Goal: Task Accomplishment & Management: Complete application form

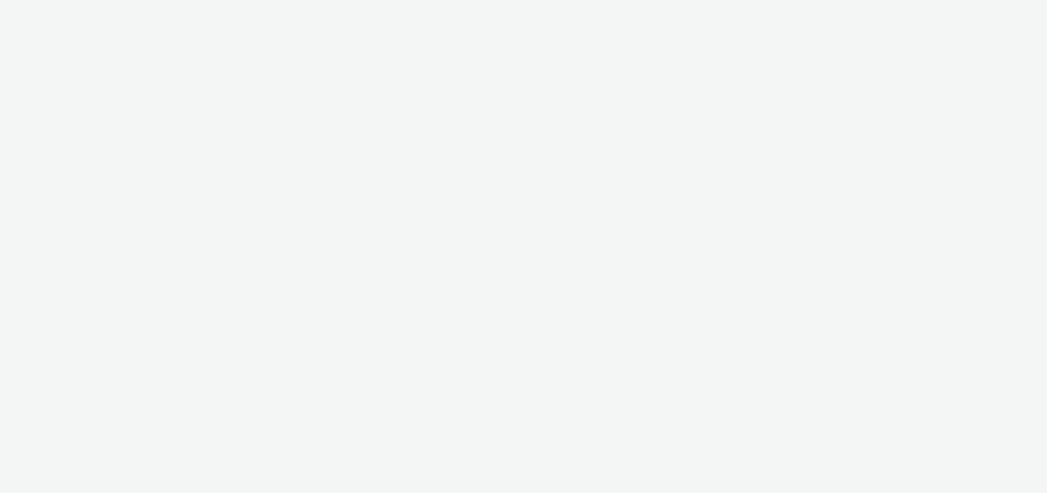
select select "47c37c18-910e-43a3-bb91-a2beb2847406"
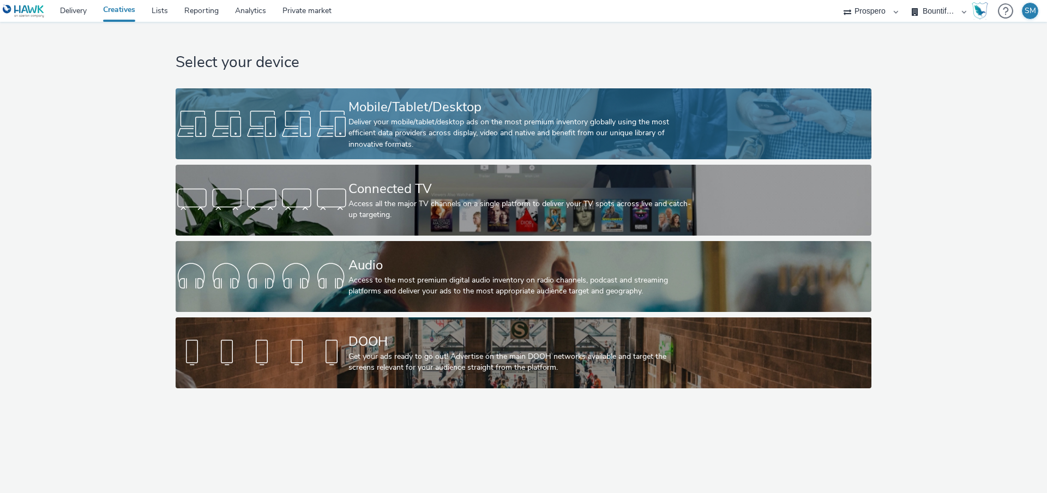
click at [578, 114] on div "Mobile/Tablet/Desktop" at bounding box center [521, 107] width 346 height 19
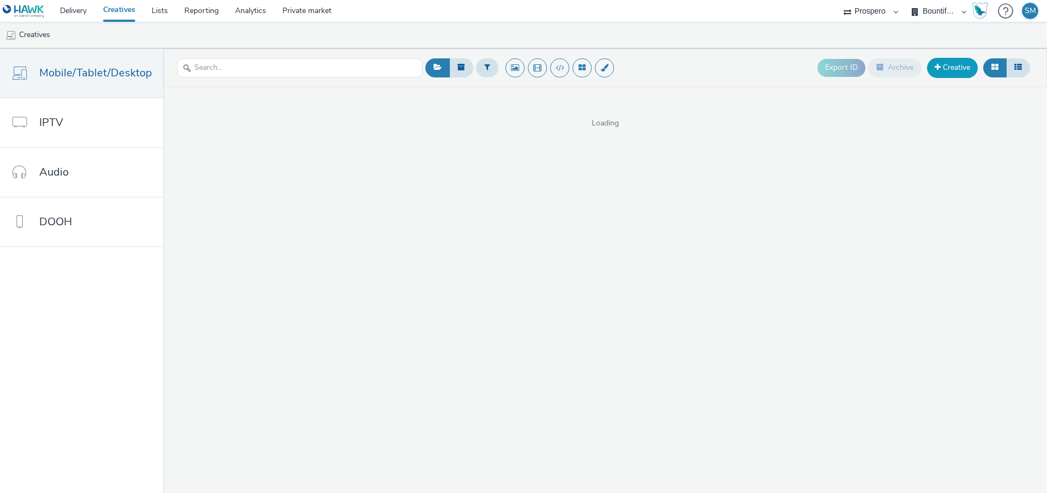
click at [964, 75] on link "Creative" at bounding box center [952, 68] width 51 height 20
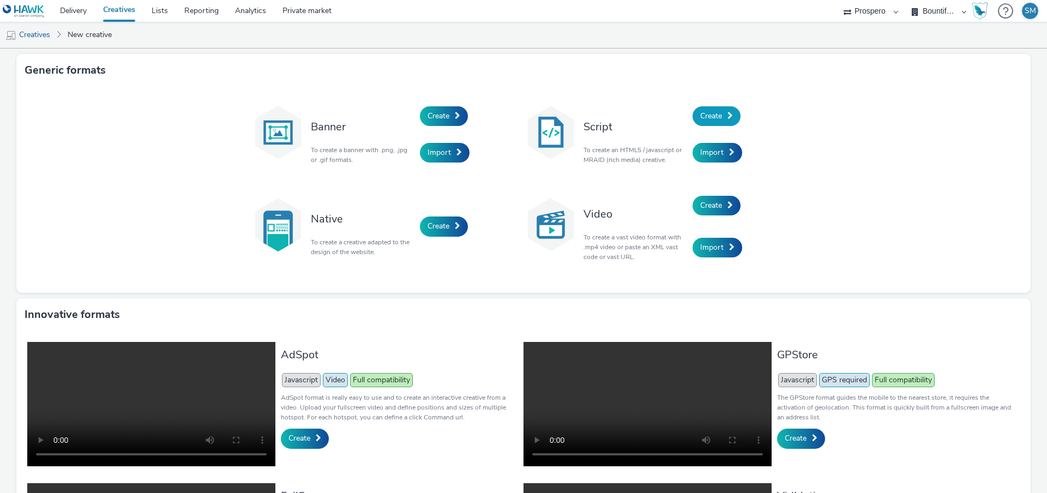
click at [722, 116] on link "Create" at bounding box center [716, 116] width 48 height 20
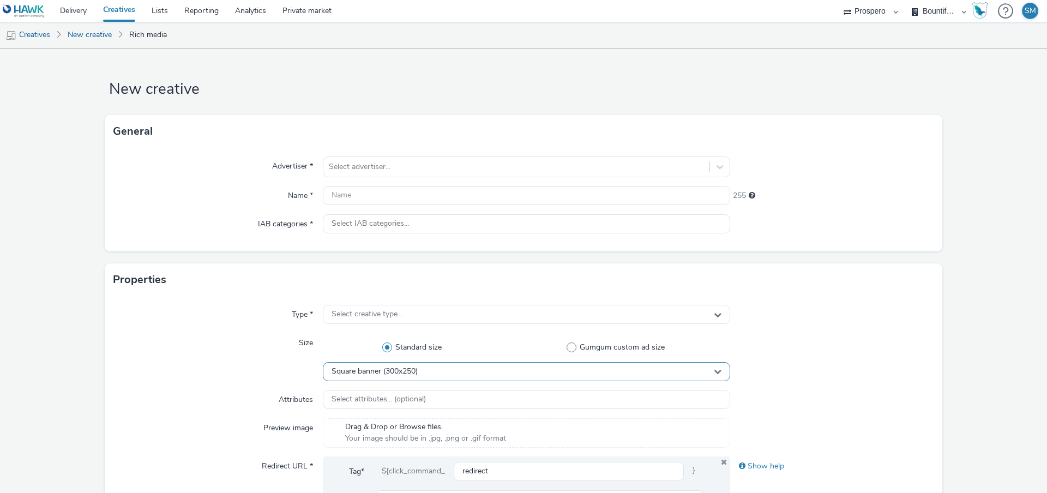
click at [366, 380] on div "Square banner (300x250)" at bounding box center [526, 371] width 407 height 19
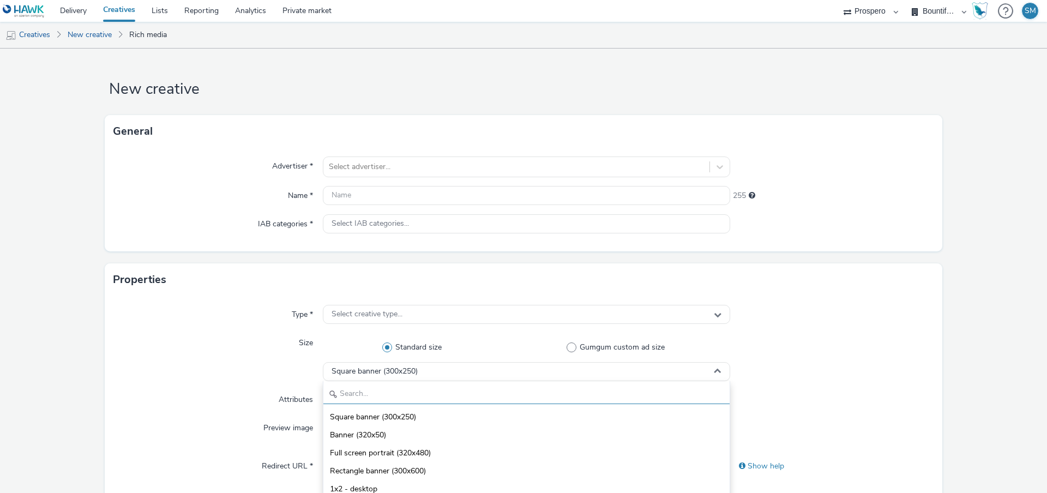
click at [368, 396] on input "text" at bounding box center [526, 394] width 406 height 19
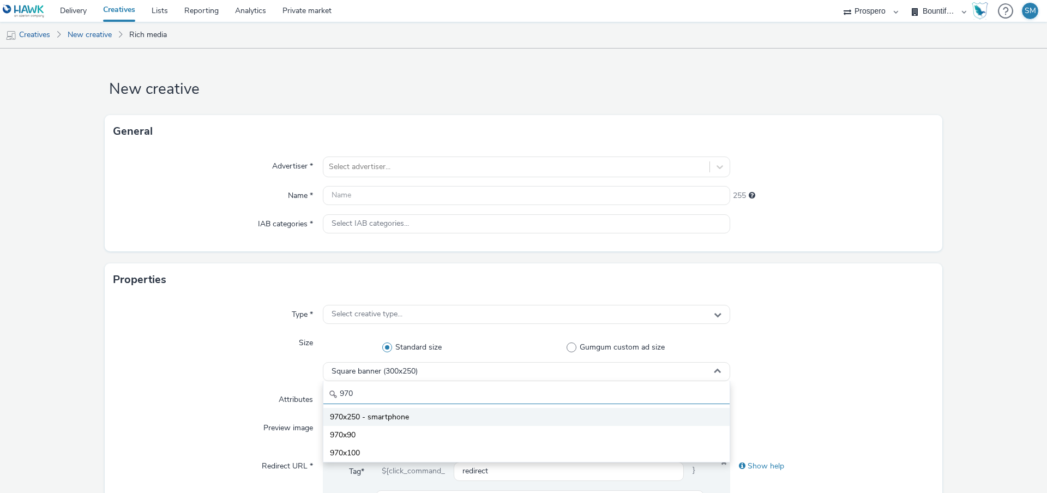
type input "970"
click at [369, 421] on span "970x250 - smartphone" at bounding box center [369, 417] width 79 height 11
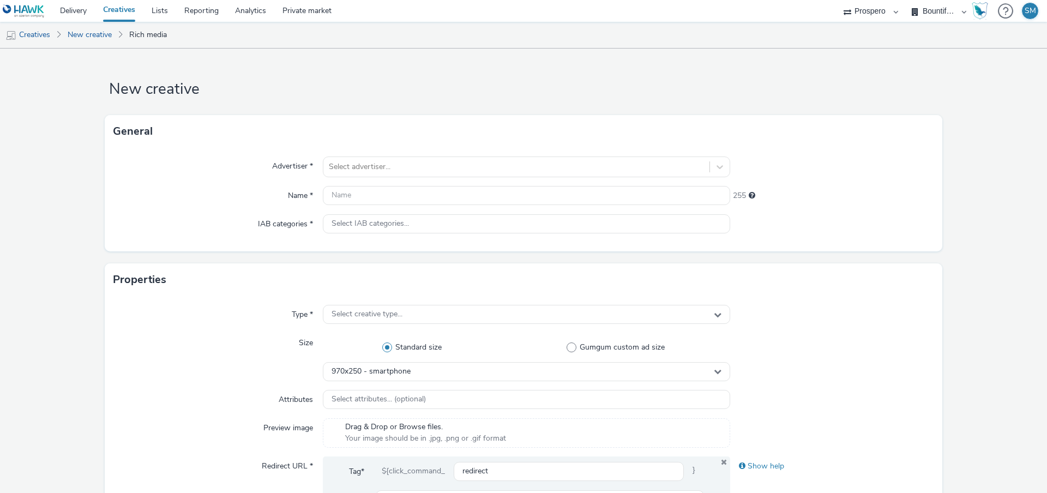
click at [453, 178] on div "Advertiser * Select advertiser... Name * 255 IAB categories * Select IAB catego…" at bounding box center [523, 200] width 837 height 104
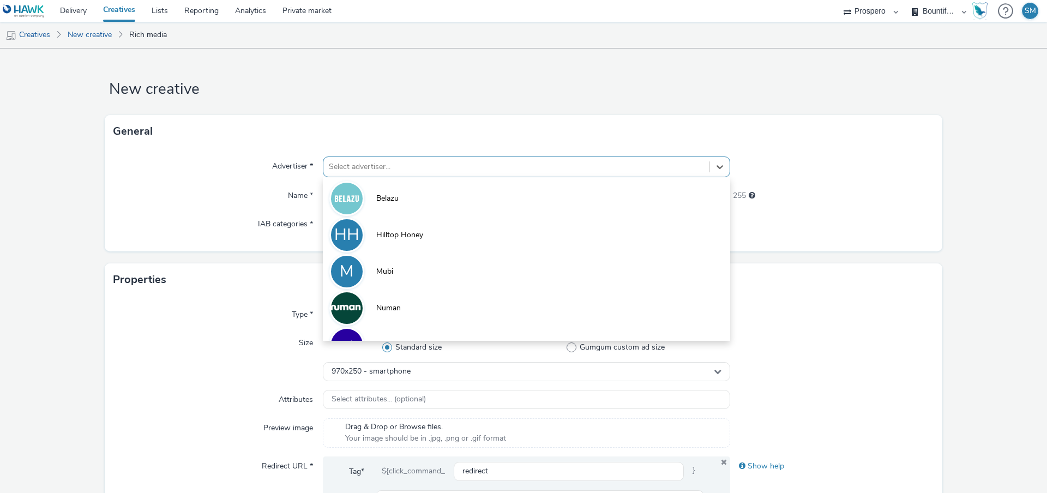
click at [445, 162] on div at bounding box center [516, 166] width 375 height 13
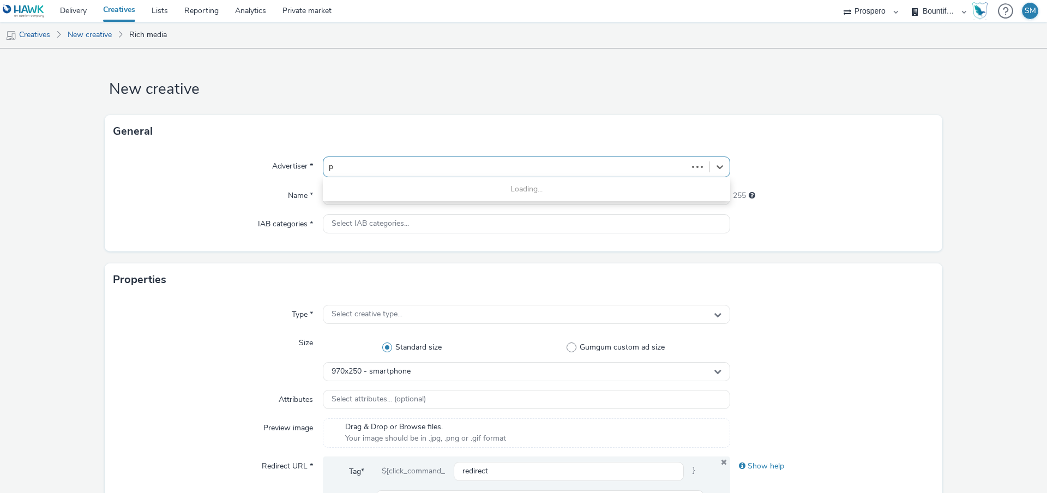
type input "pe"
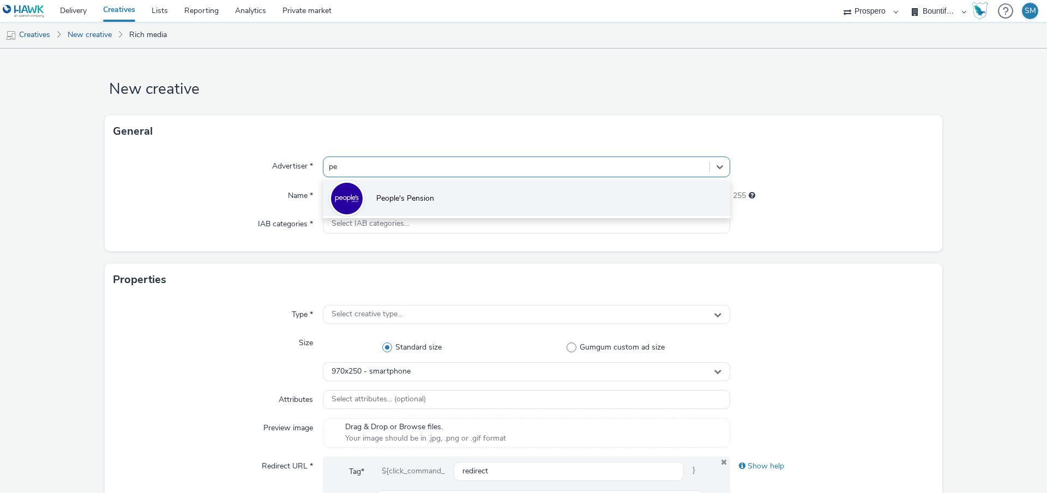
click at [479, 192] on li "People's Pension" at bounding box center [526, 197] width 407 height 37
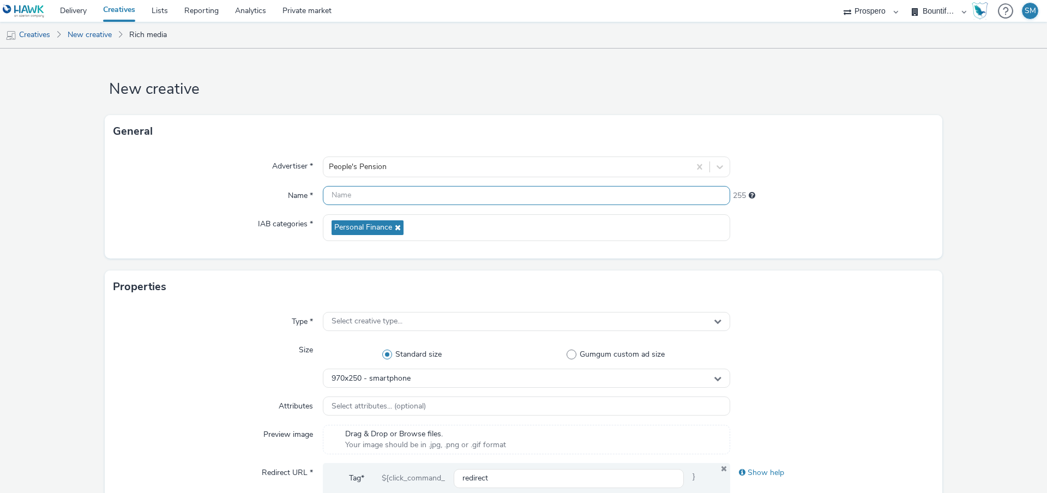
click at [425, 201] on input "text" at bounding box center [526, 195] width 407 height 19
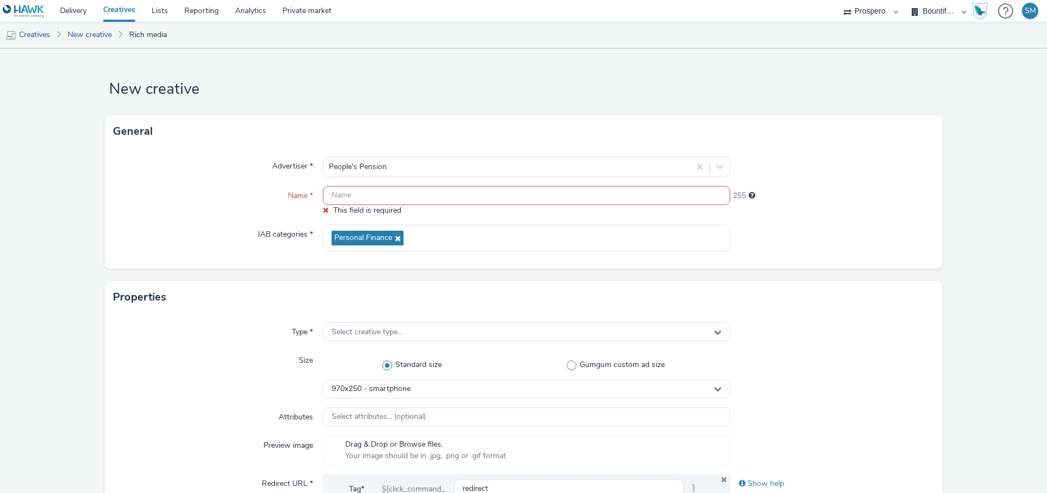
paste input "OZ-16725 - People's Pension - August - Nov '25 - Skin V1 [427344088]"
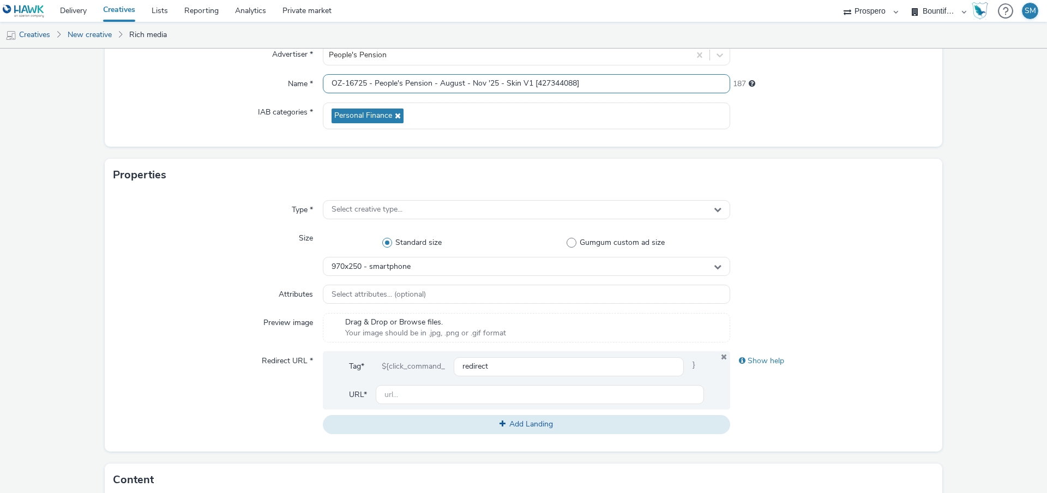
scroll to position [124, 0]
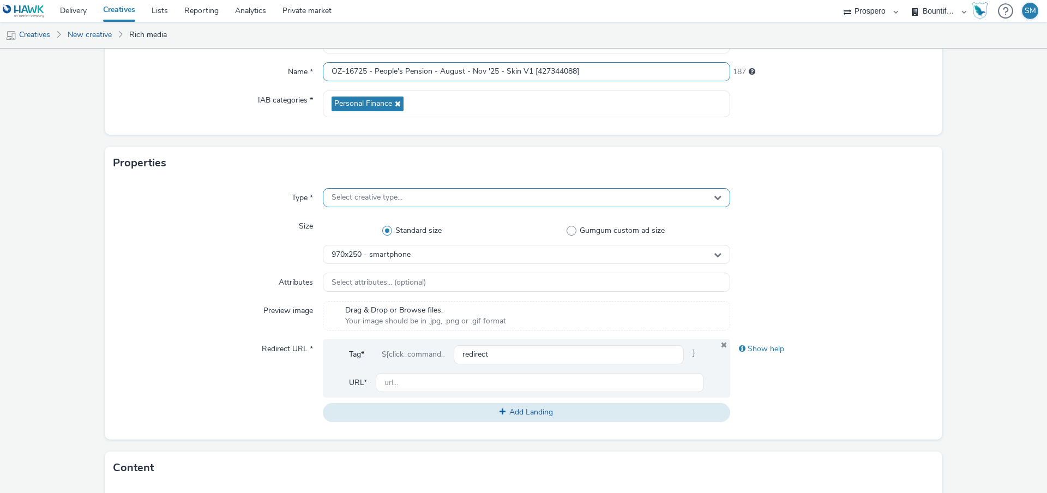
type input "OZ-16725 - People's Pension - August - Nov '25 - Skin V1 [427344088]"
click at [427, 204] on div "Select creative type..." at bounding box center [526, 197] width 407 height 19
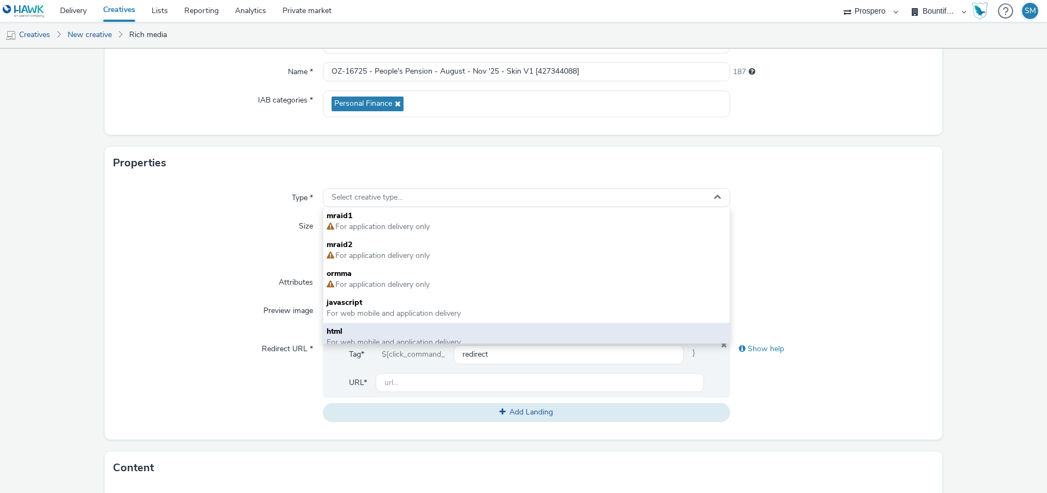
scroll to position [8, 0]
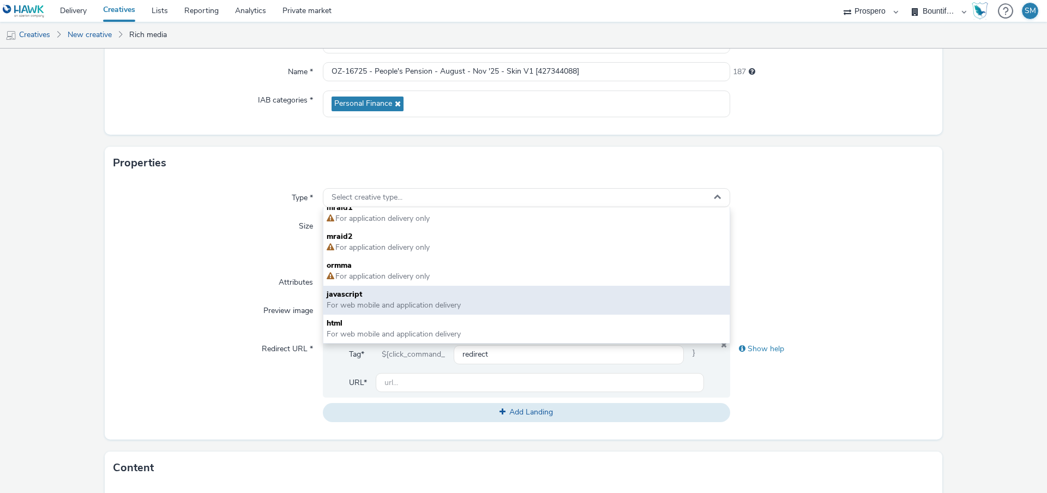
click at [380, 308] on span "For web mobile and application delivery" at bounding box center [394, 305] width 134 height 10
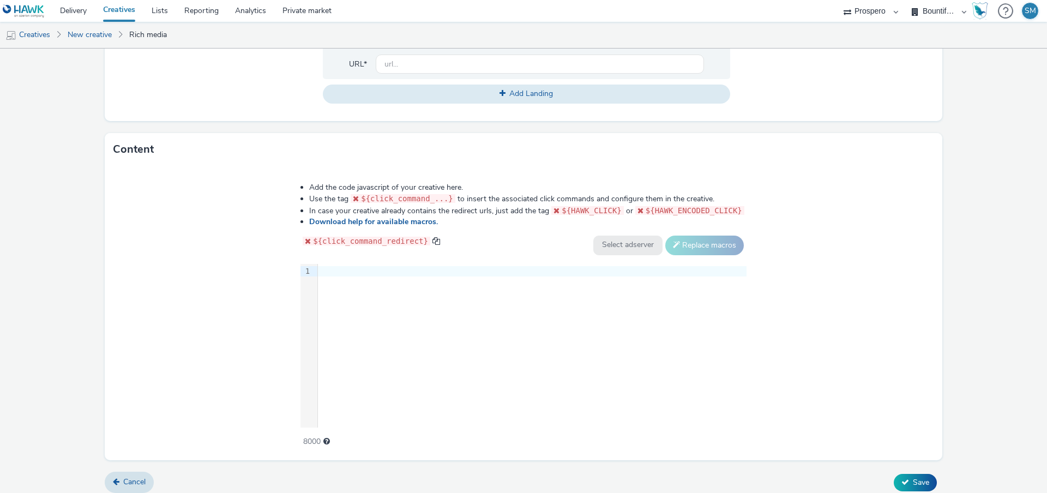
scroll to position [450, 0]
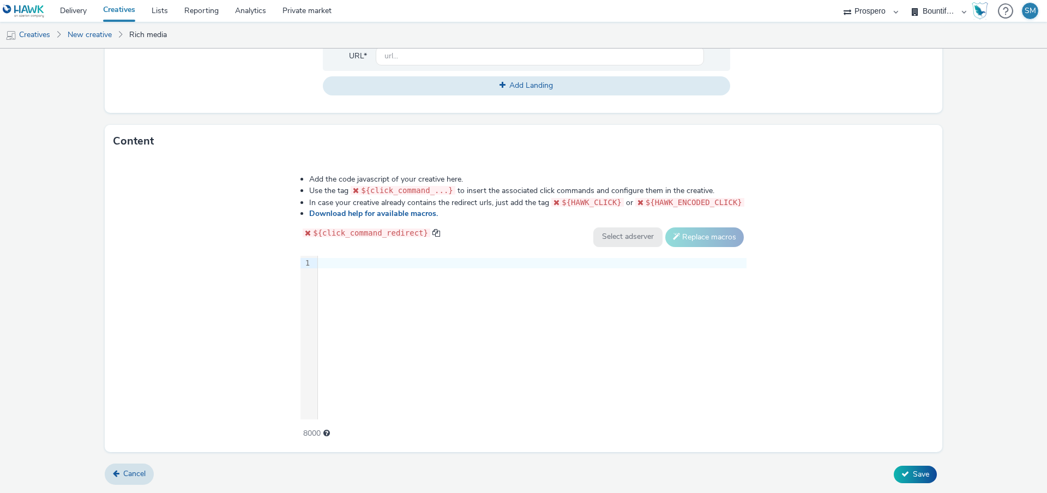
click at [360, 277] on div "9 1 ›" at bounding box center [523, 338] width 446 height 164
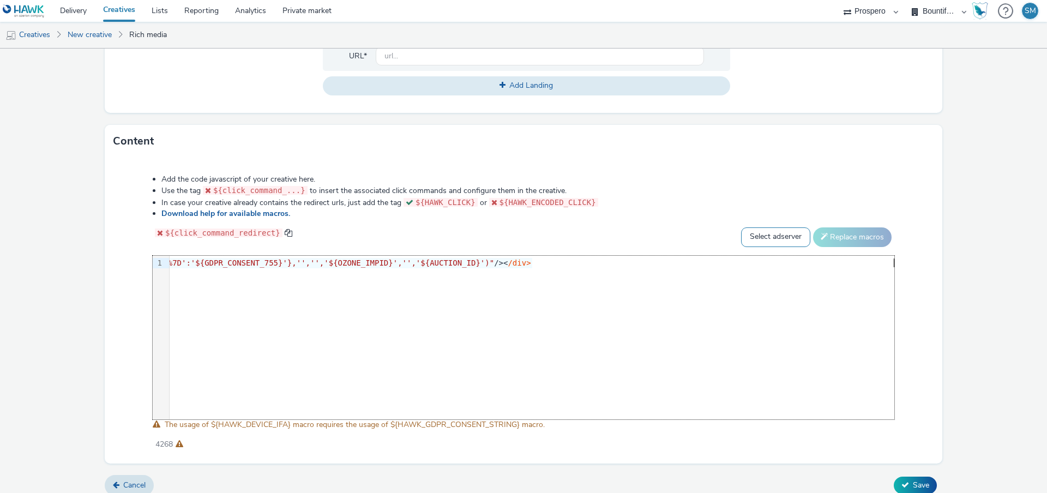
click at [772, 235] on select "Select adserver Sizmek DCM Adform Sting" at bounding box center [775, 237] width 69 height 20
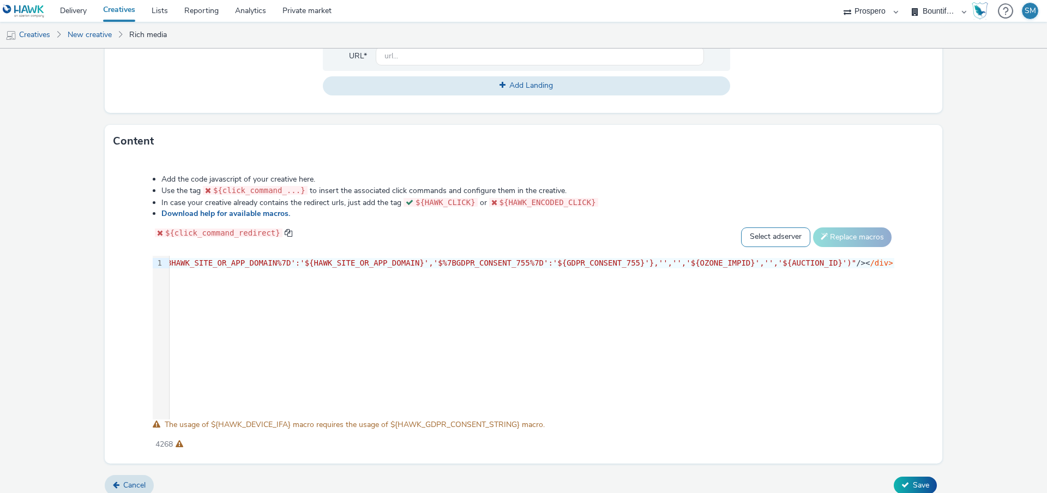
select select "dcm"
click at [741, 227] on select "Select adserver Sizmek DCM Adform Sting" at bounding box center [775, 237] width 69 height 20
click at [838, 244] on button "Replace macros" at bounding box center [852, 237] width 78 height 20
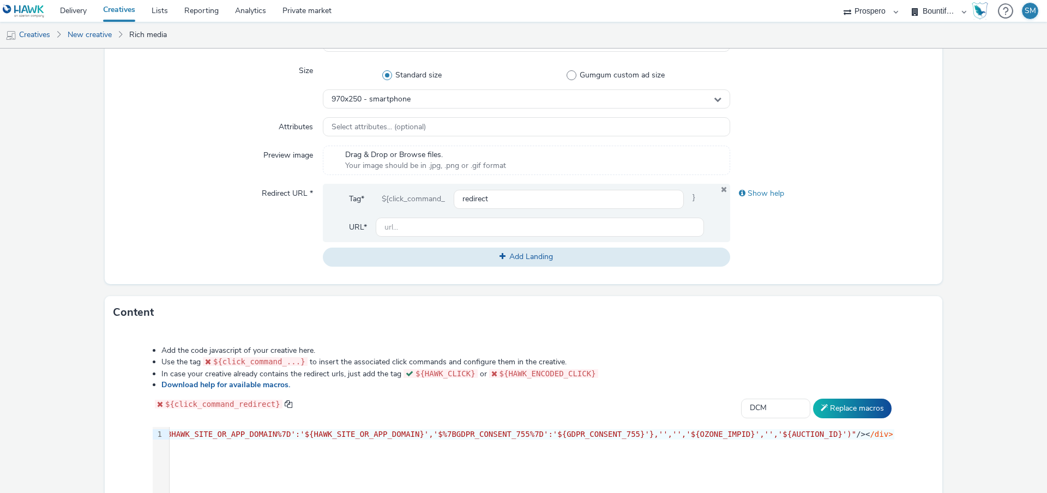
scroll to position [275, 0]
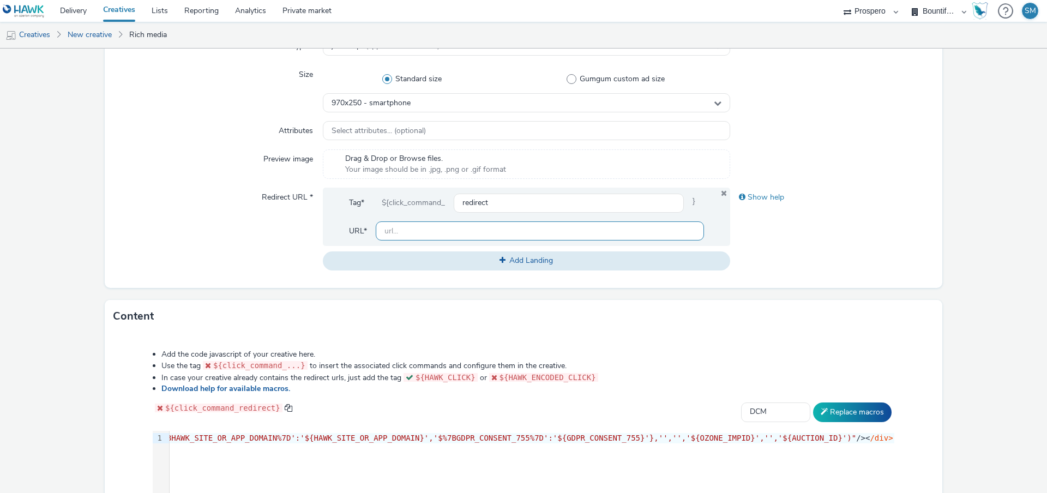
click at [442, 223] on input "text" at bounding box center [540, 230] width 328 height 19
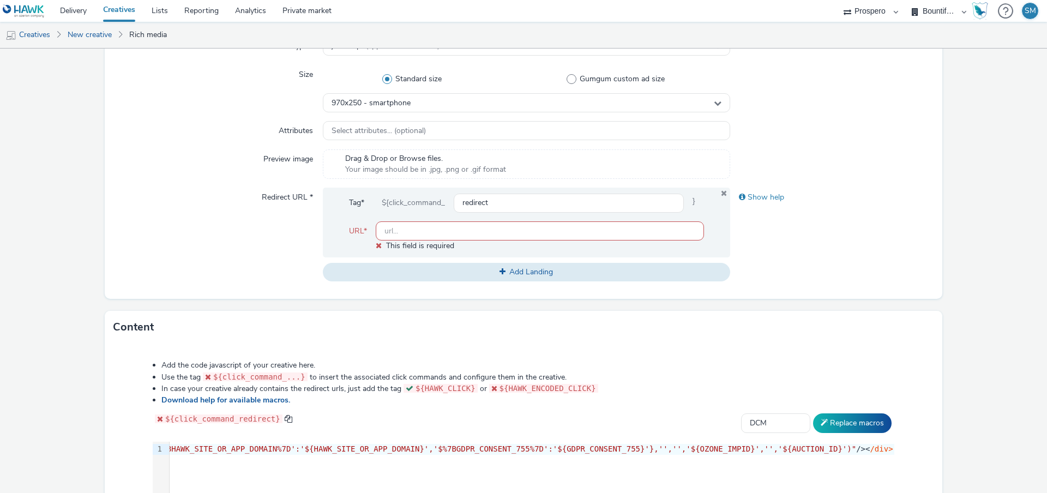
paste input "[URL][DOMAIN_NAME]"
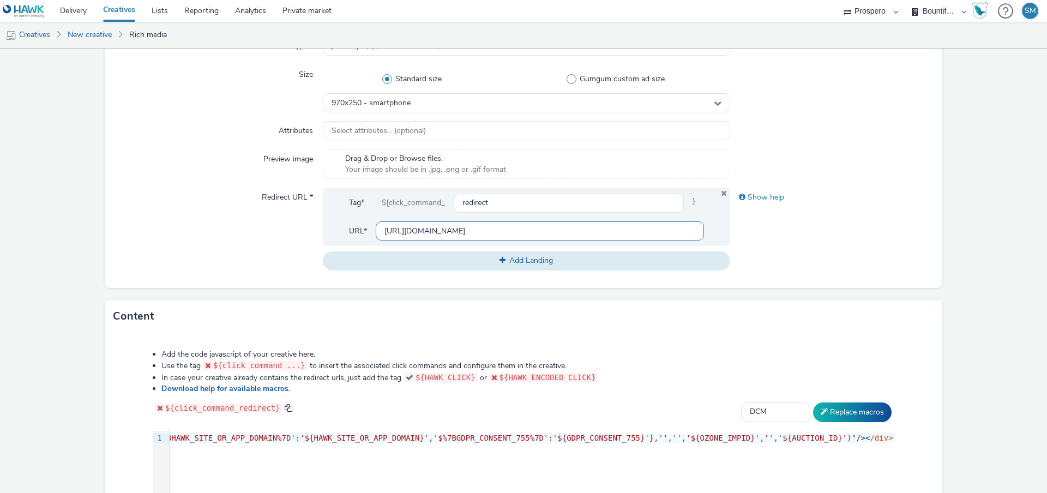
type input "[URL][DOMAIN_NAME]"
click at [867, 270] on div "Show help" at bounding box center [832, 229] width 204 height 82
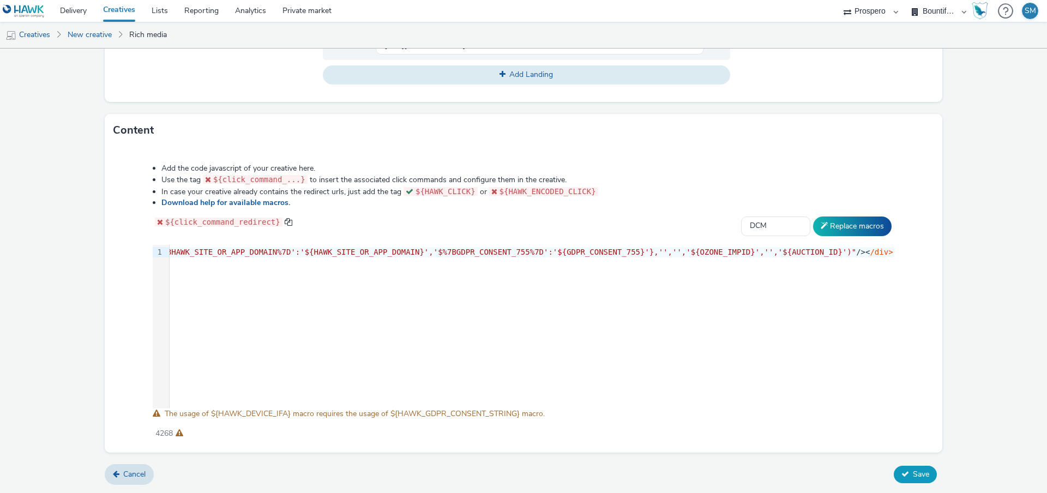
click at [918, 478] on span "Save" at bounding box center [921, 474] width 16 height 10
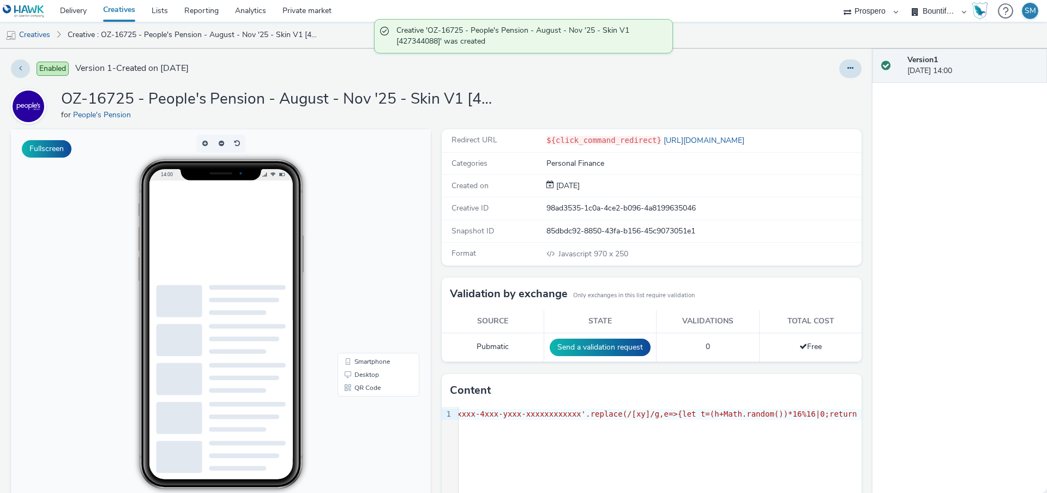
scroll to position [0, 836]
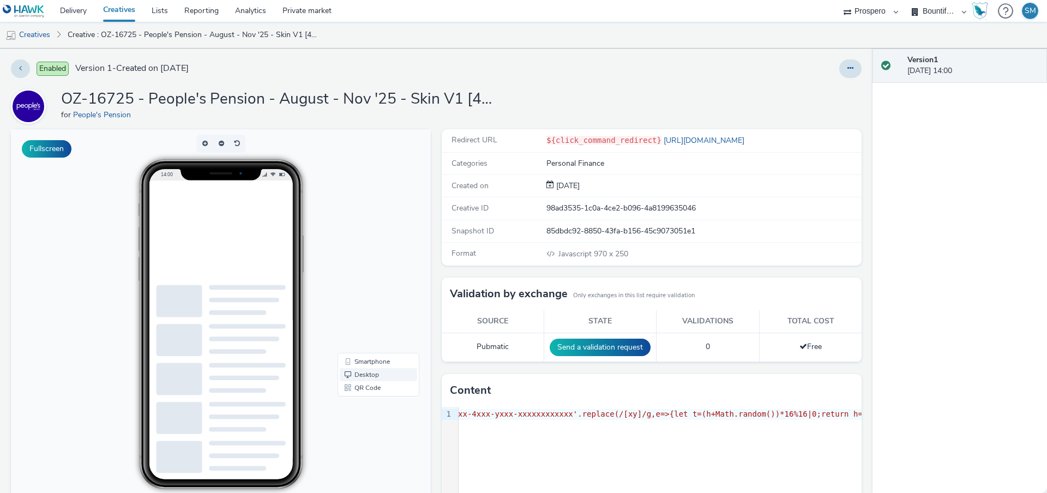
click at [366, 377] on link "Desktop" at bounding box center [378, 374] width 77 height 13
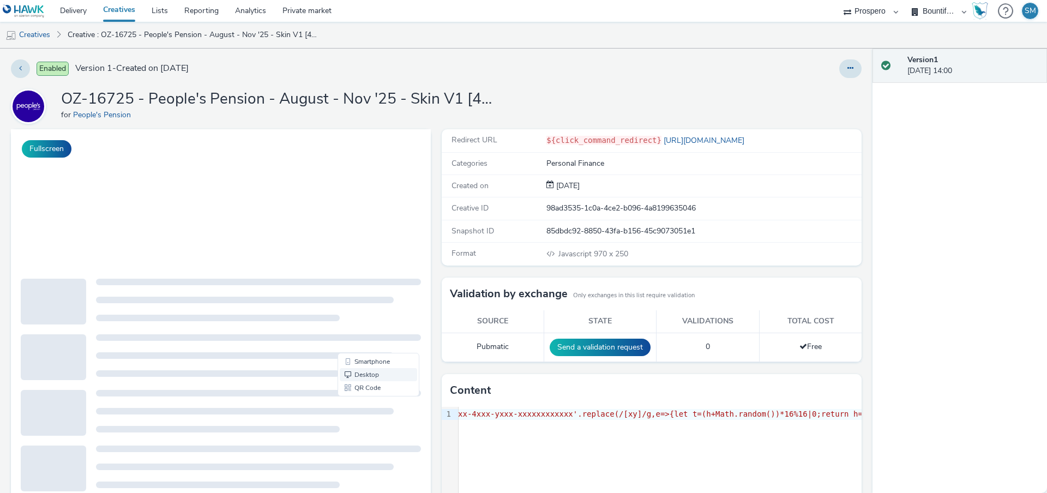
scroll to position [0, 0]
click at [847, 68] on icon at bounding box center [850, 68] width 6 height 8
click at [837, 108] on link "Duplicate" at bounding box center [821, 112] width 82 height 22
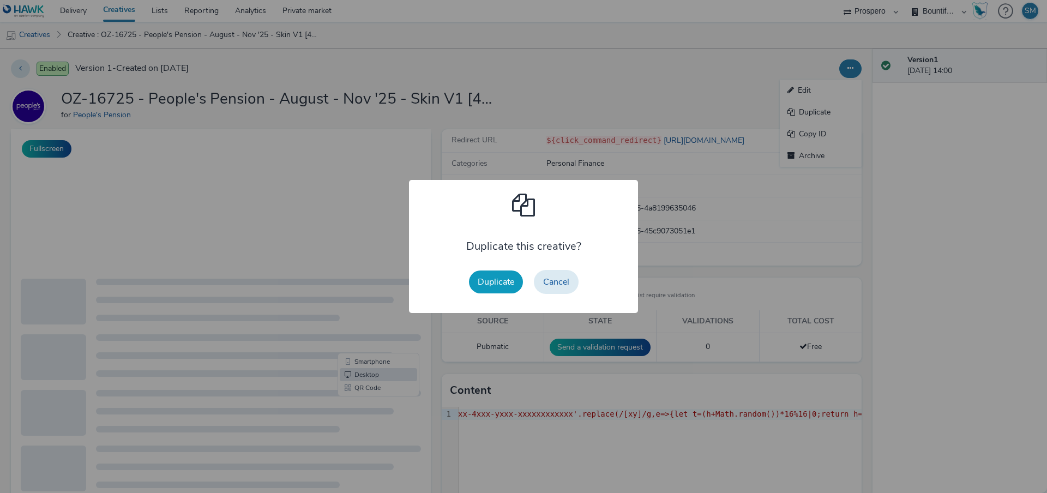
click at [486, 287] on button "Duplicate" at bounding box center [496, 281] width 54 height 23
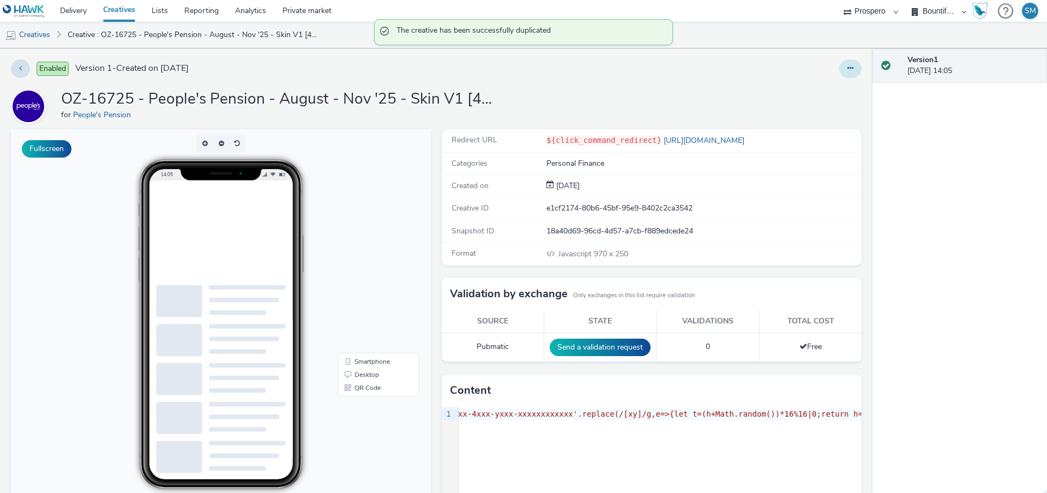
click at [856, 68] on button at bounding box center [850, 68] width 22 height 19
click at [818, 89] on link "Edit" at bounding box center [821, 91] width 82 height 22
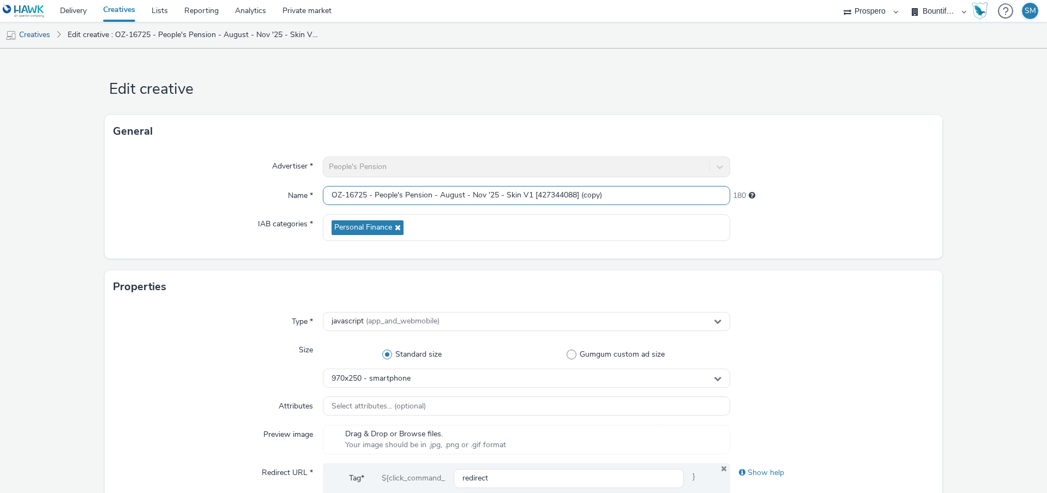
drag, startPoint x: 626, startPoint y: 194, endPoint x: 301, endPoint y: 198, distance: 324.9
click at [301, 199] on div "Name * OZ-16725 - People's Pension - August - Nov '25 - Skin V1 [427344088] (co…" at bounding box center [523, 196] width 820 height 20
paste input "2 [427344088]"
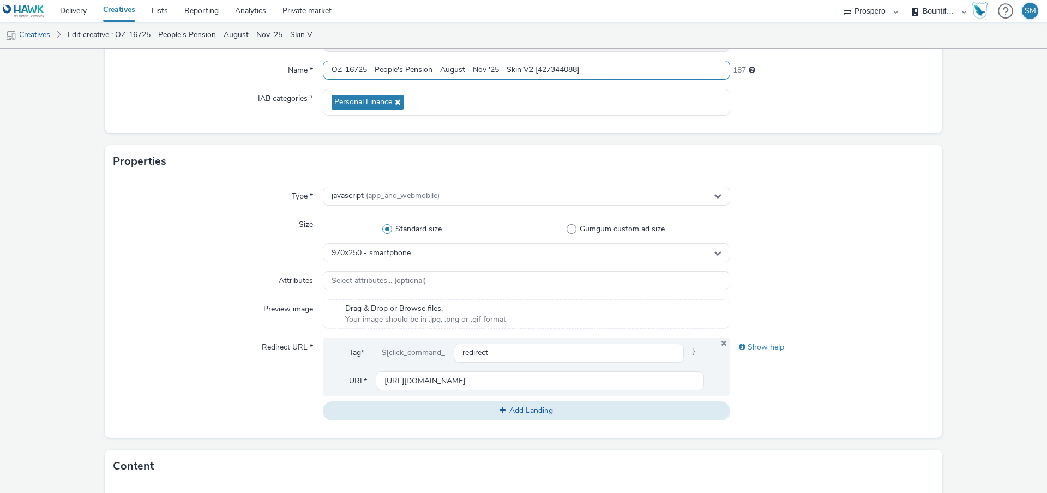
scroll to position [126, 0]
type input "OZ-16725 - People's Pension - August - Nov '25 - Skin V2 [427344088]"
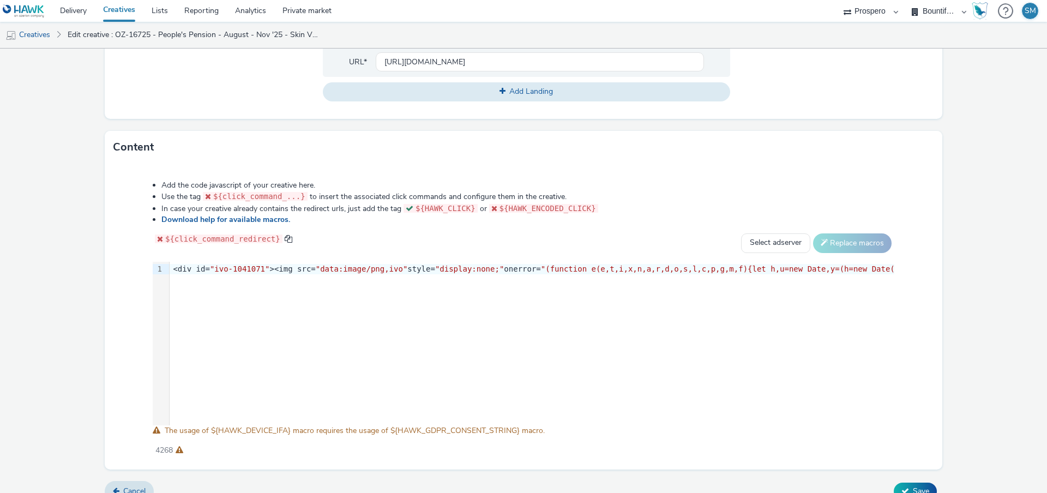
scroll to position [461, 0]
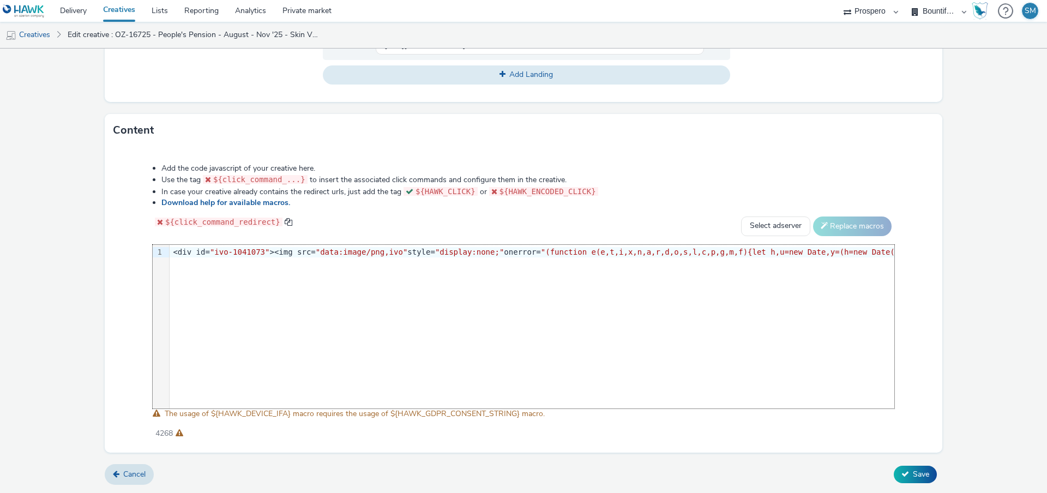
scroll to position [0, 16427]
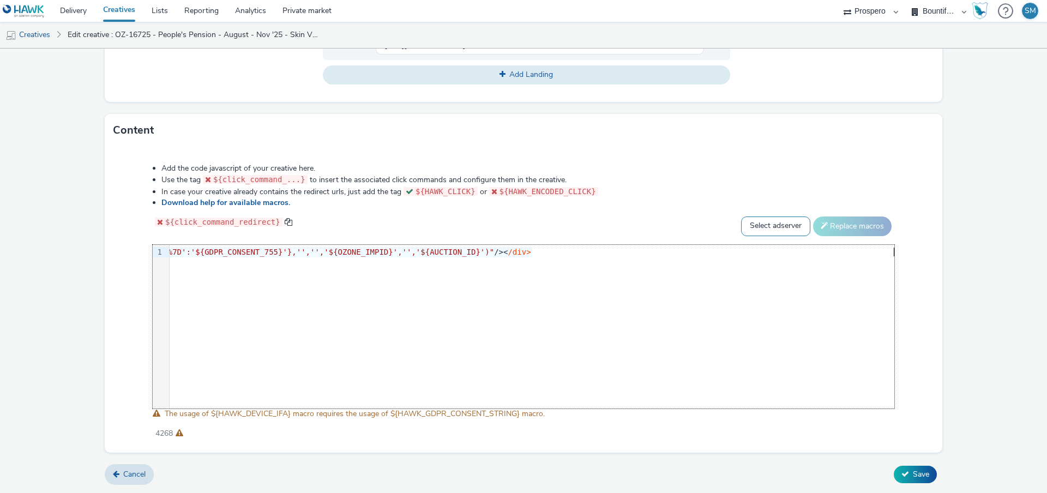
click at [766, 228] on select "Select adserver Sizmek DCM Adform Sting" at bounding box center [775, 226] width 69 height 20
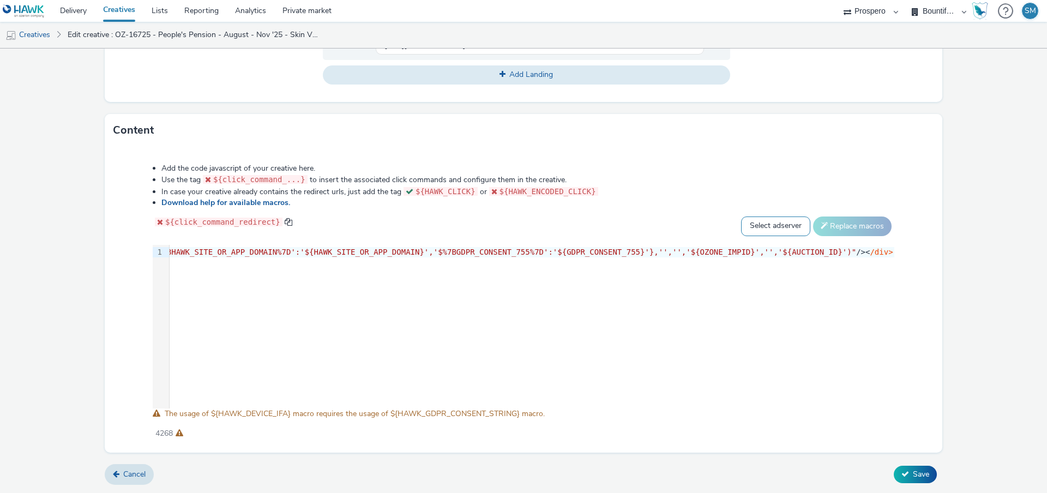
select select "dcm"
click at [741, 216] on select "Select adserver Sizmek DCM Adform Sting" at bounding box center [775, 226] width 69 height 20
click at [845, 232] on button "Replace macros" at bounding box center [852, 226] width 78 height 20
click at [859, 231] on button "Replace macros" at bounding box center [852, 226] width 78 height 20
click at [906, 478] on button "Save" at bounding box center [914, 474] width 43 height 17
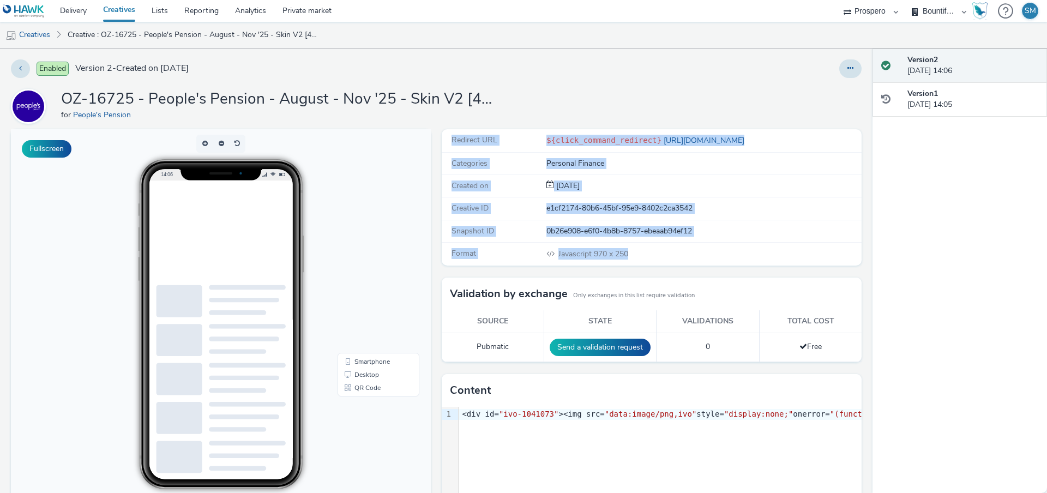
drag, startPoint x: 642, startPoint y: 251, endPoint x: 446, endPoint y: 136, distance: 226.5
click at [446, 136] on div "Redirect URL ${click_command_redirect} [URL][DOMAIN_NAME] Categories Personal F…" at bounding box center [652, 197] width 420 height 136
click at [446, 136] on div "Redirect URL" at bounding box center [495, 140] width 104 height 11
drag, startPoint x: 448, startPoint y: 137, endPoint x: 665, endPoint y: 257, distance: 248.2
click at [665, 257] on div "Redirect URL ${click_command_redirect} [URL][DOMAIN_NAME] Categories Personal F…" at bounding box center [652, 197] width 420 height 136
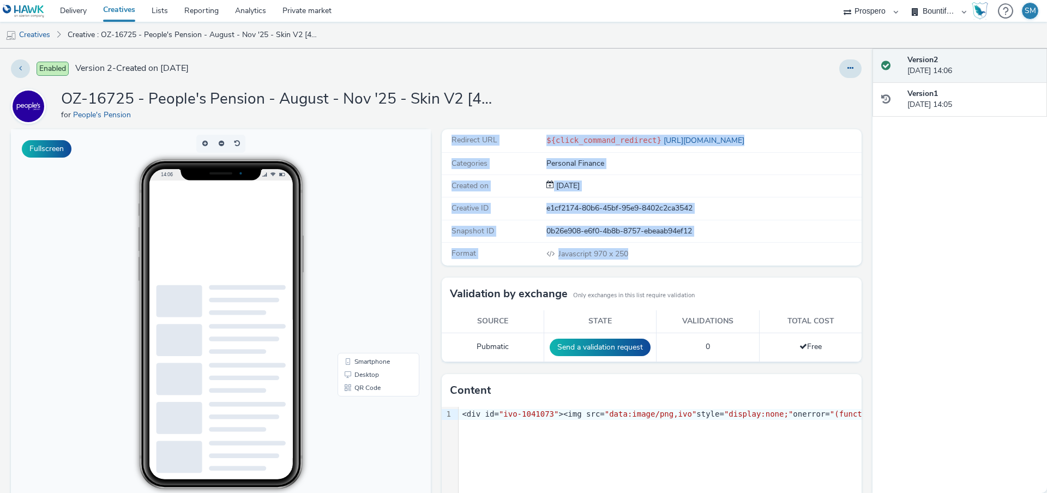
click at [665, 257] on div "Javascript 970 x 250" at bounding box center [703, 253] width 314 height 11
drag, startPoint x: 446, startPoint y: 136, endPoint x: 650, endPoint y: 259, distance: 237.7
click at [650, 259] on div "Redirect URL ${click_command_redirect} [URL][DOMAIN_NAME] Categories Personal F…" at bounding box center [652, 197] width 420 height 136
click at [650, 259] on div "Javascript 970 x 250" at bounding box center [703, 253] width 314 height 11
drag, startPoint x: 622, startPoint y: 253, endPoint x: 450, endPoint y: 165, distance: 193.3
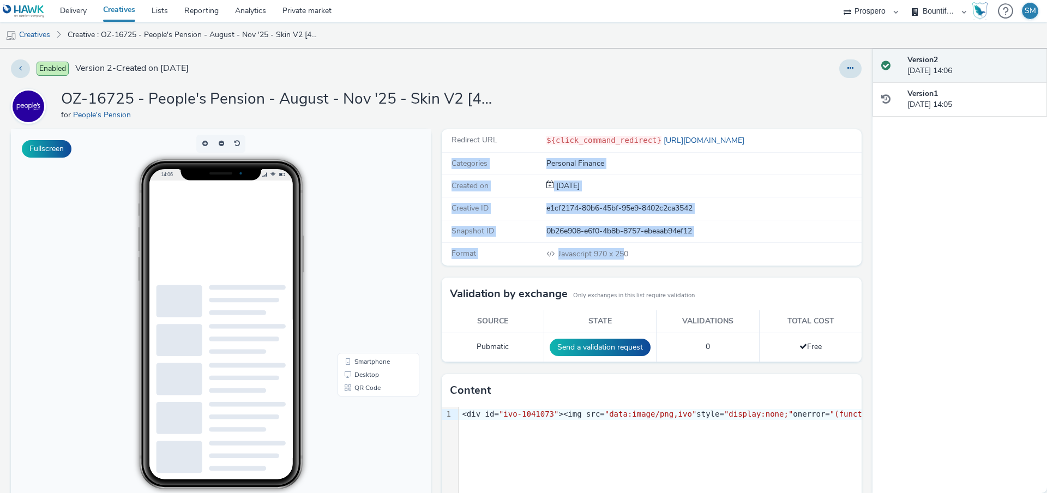
click at [450, 164] on div "Redirect URL ${click_command_redirect} [URL][DOMAIN_NAME] Categories Personal F…" at bounding box center [652, 197] width 420 height 136
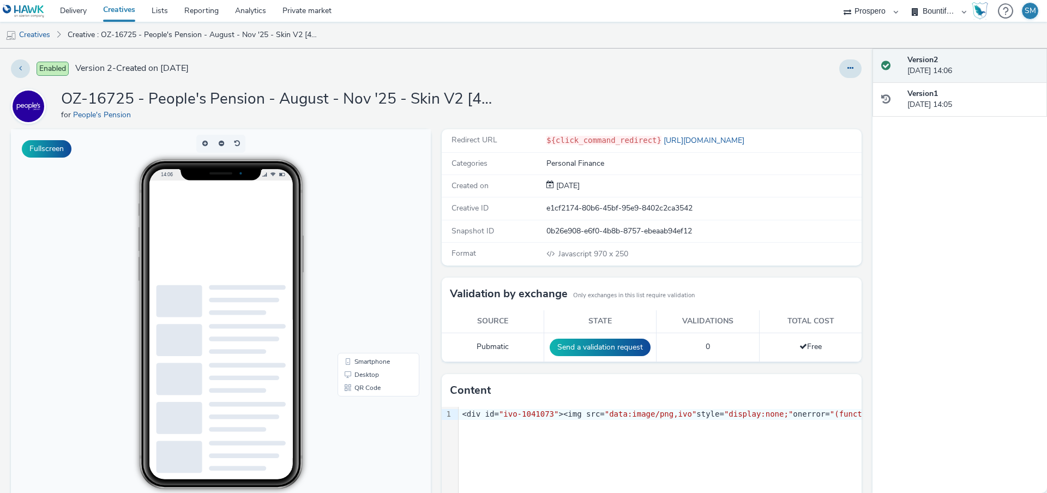
click at [690, 250] on div "Javascript 970 x 250" at bounding box center [703, 253] width 314 height 11
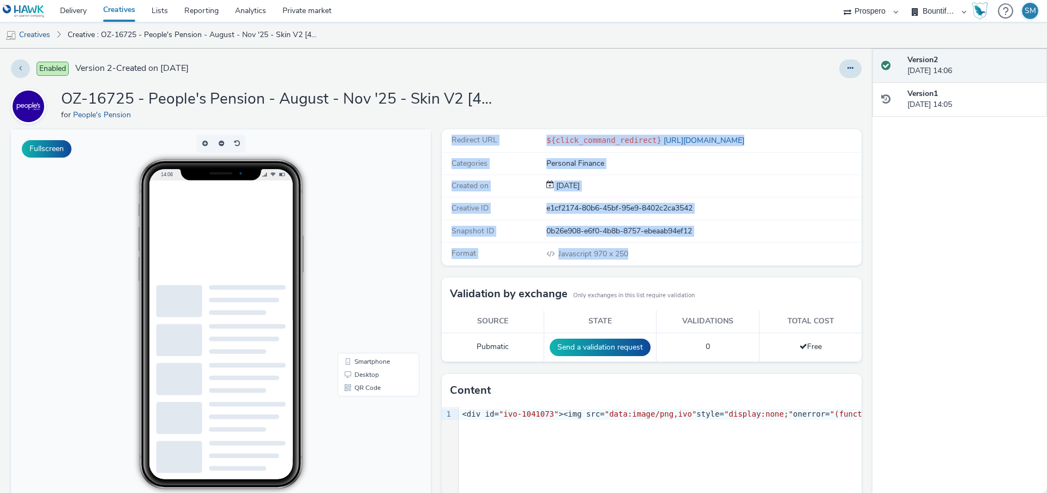
drag, startPoint x: 679, startPoint y: 250, endPoint x: 455, endPoint y: 142, distance: 248.7
click at [454, 142] on div "Redirect URL ${click_command_redirect} [URL][DOMAIN_NAME] Categories Personal F…" at bounding box center [652, 197] width 420 height 136
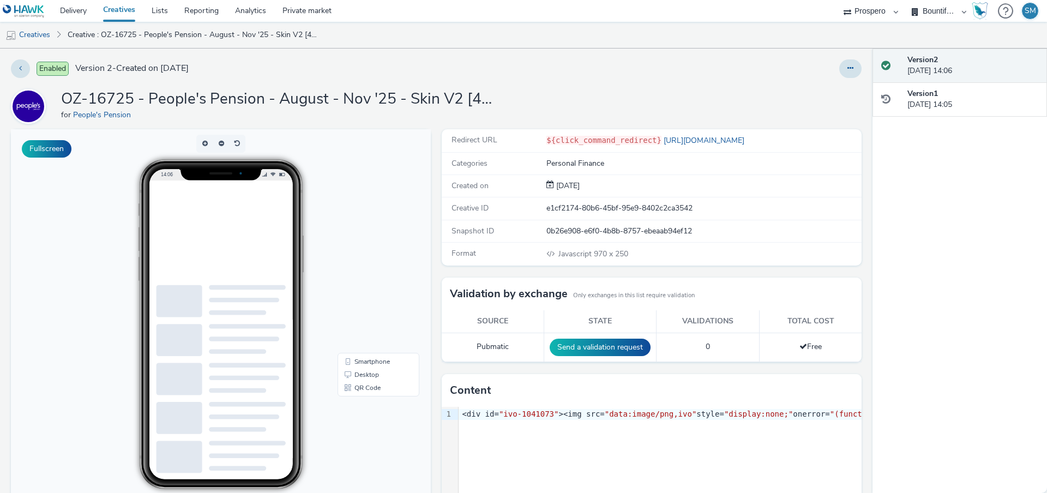
click at [474, 161] on span "Categories" at bounding box center [469, 163] width 36 height 10
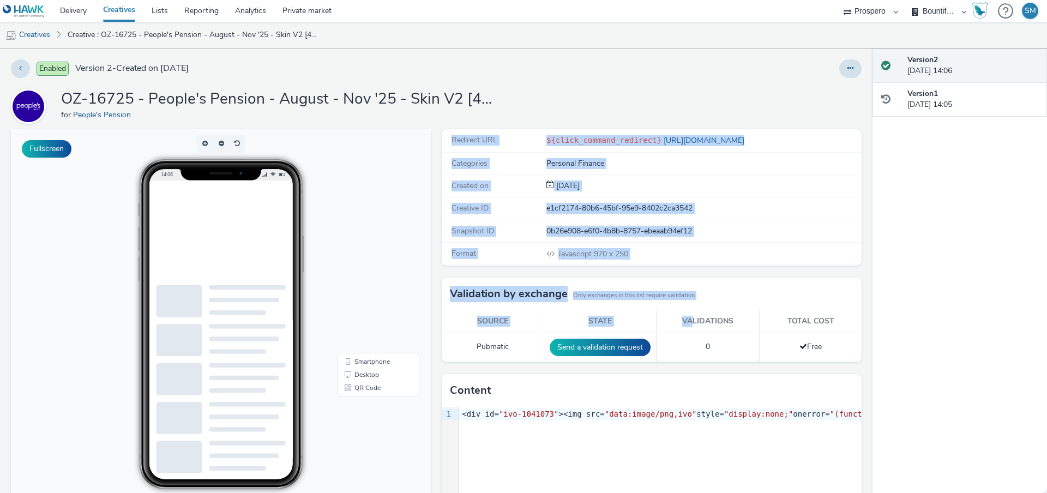
scroll to position [1, 0]
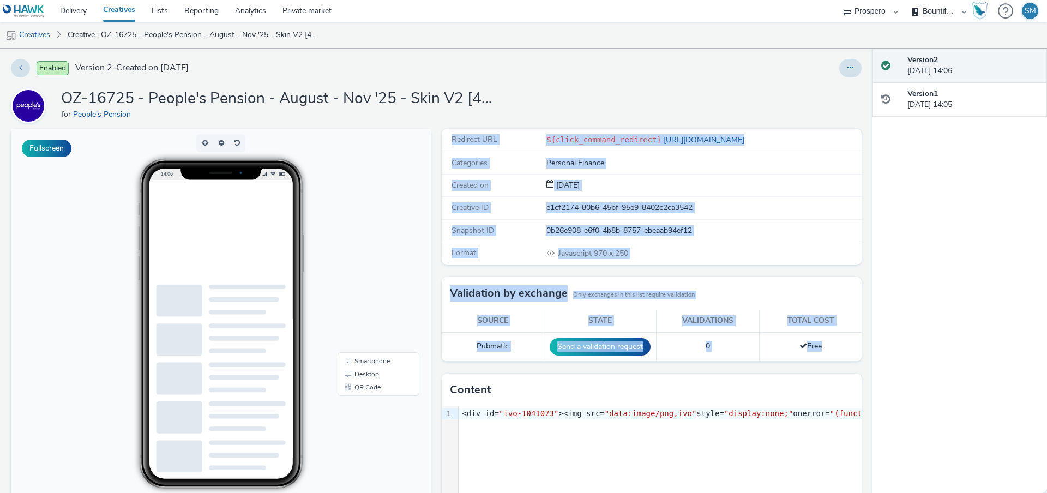
drag, startPoint x: 451, startPoint y: 137, endPoint x: 803, endPoint y: 353, distance: 412.6
click at [803, 353] on div "Redirect URL ${click_command_redirect} [URL][DOMAIN_NAME] Categories Personal F…" at bounding box center [648, 358] width 425 height 459
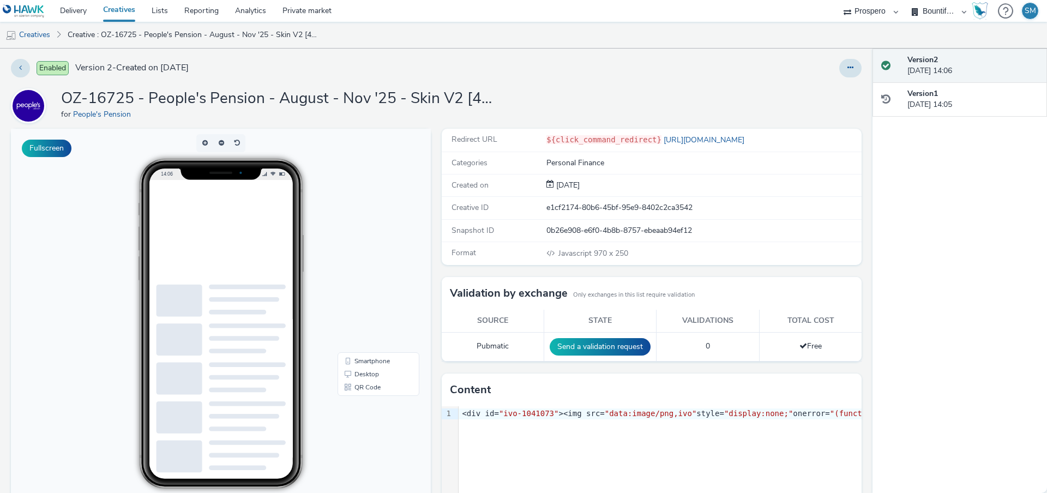
click at [829, 365] on div "Redirect URL ${click_command_redirect} [URL][DOMAIN_NAME] Categories Personal F…" at bounding box center [648, 358] width 425 height 459
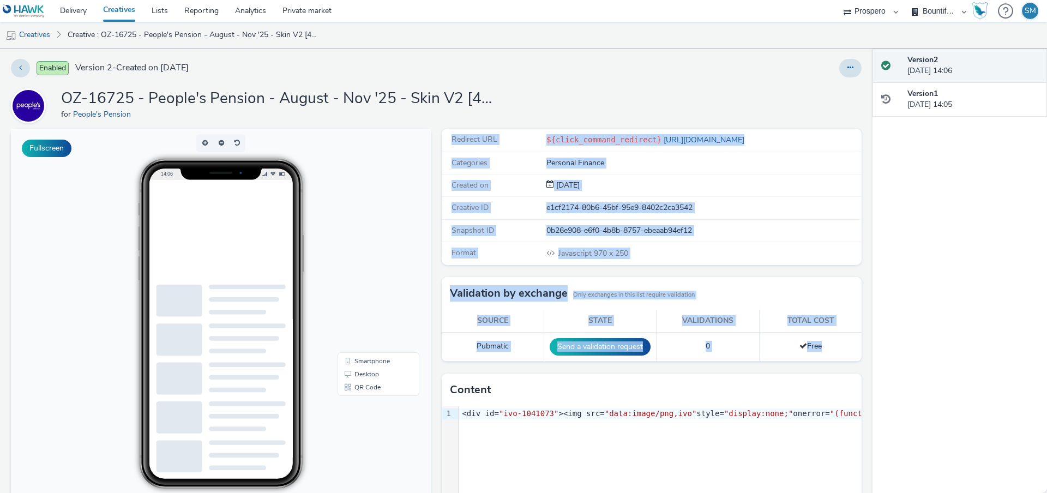
drag, startPoint x: 836, startPoint y: 353, endPoint x: 450, endPoint y: 137, distance: 442.5
click at [450, 136] on div "Redirect URL ${click_command_redirect} [URL][DOMAIN_NAME] Categories Personal F…" at bounding box center [648, 358] width 425 height 459
click at [450, 137] on div "Redirect URL" at bounding box center [495, 139] width 104 height 11
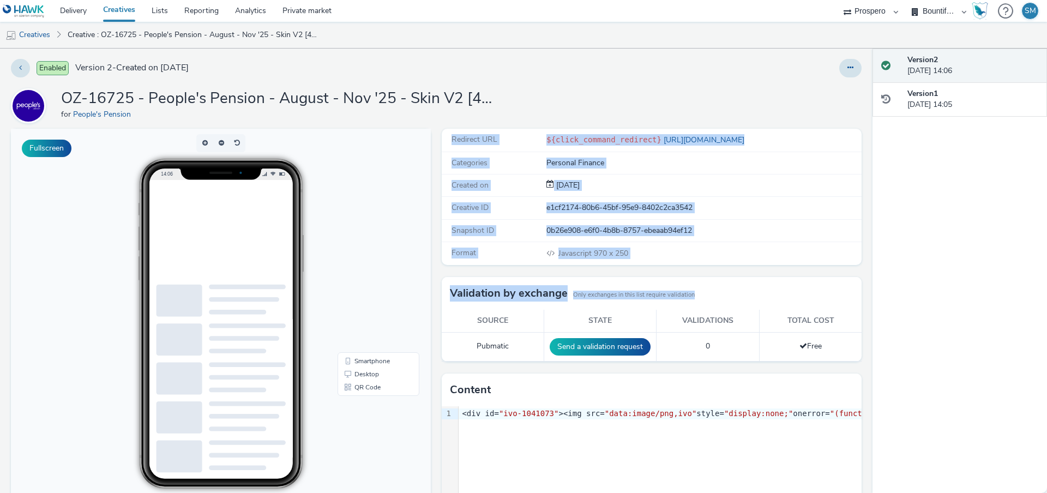
drag, startPoint x: 448, startPoint y: 134, endPoint x: 864, endPoint y: 351, distance: 469.1
click at [864, 352] on div "Enabled Version 2 - Created on [DATE] OZ-16725 - People's Pension - August - No…" at bounding box center [436, 270] width 872 height 444
click at [858, 153] on div "Categories Personal Finance" at bounding box center [652, 163] width 420 height 22
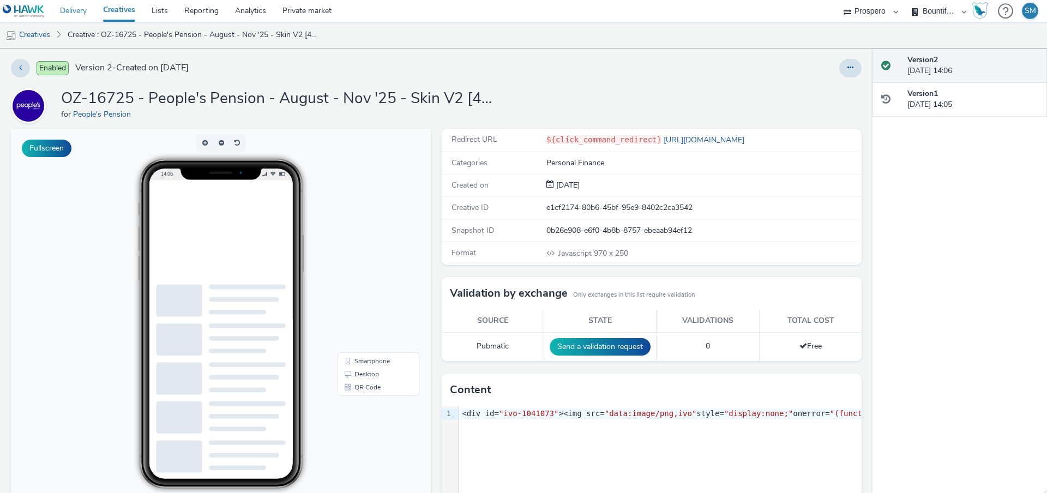
click at [73, 8] on link "Delivery" at bounding box center [73, 11] width 43 height 22
